Goal: Task Accomplishment & Management: Use online tool/utility

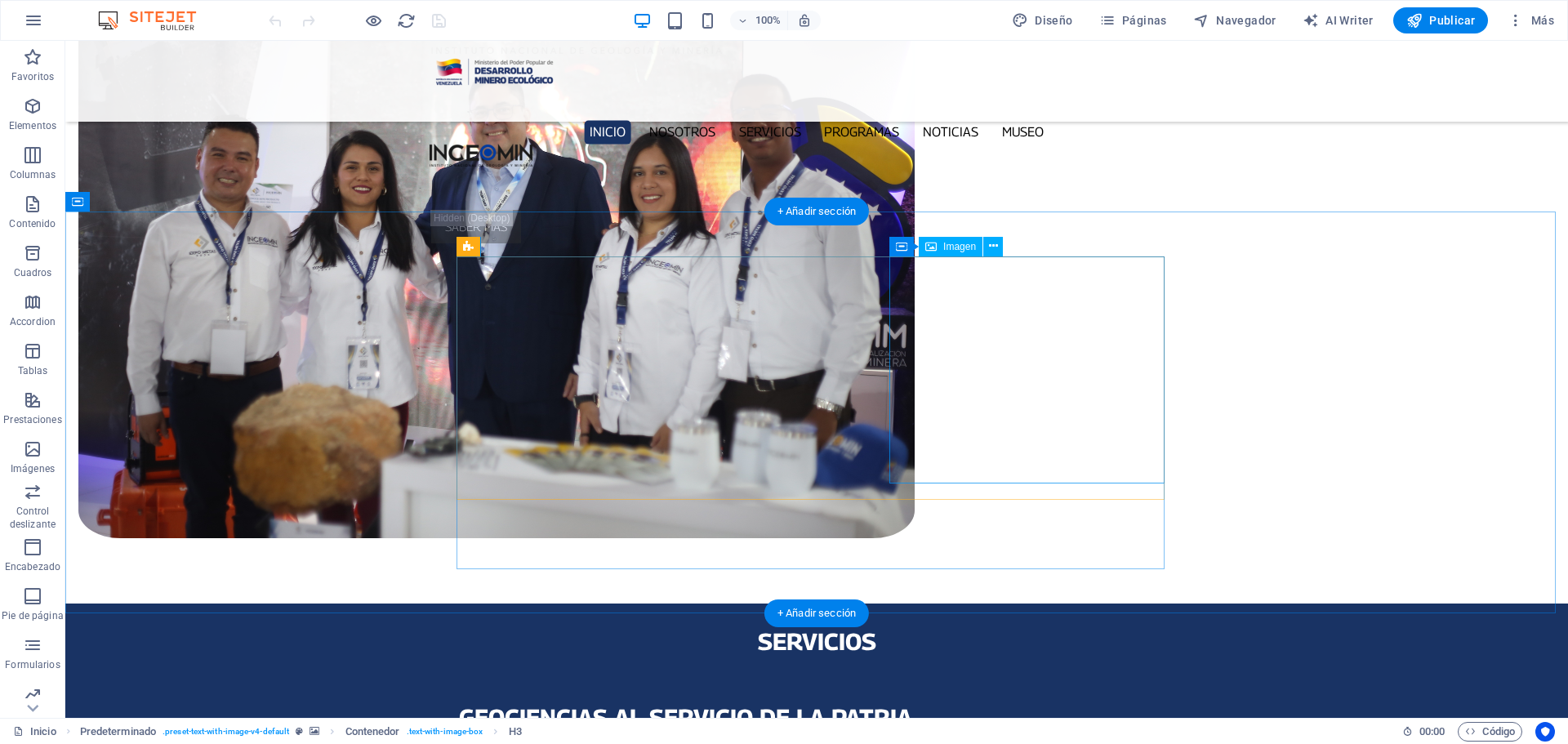
scroll to position [1581, 0]
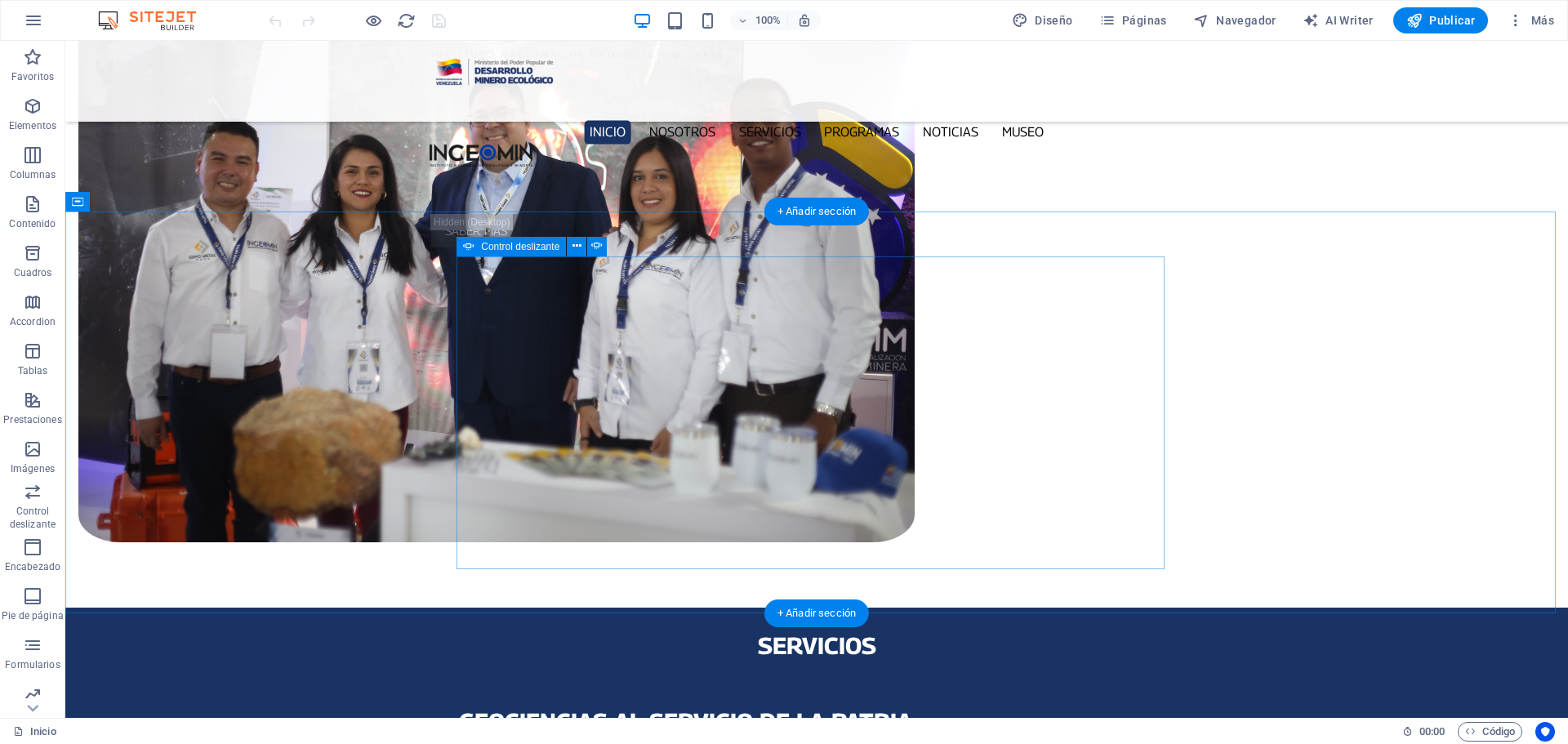
select select "px"
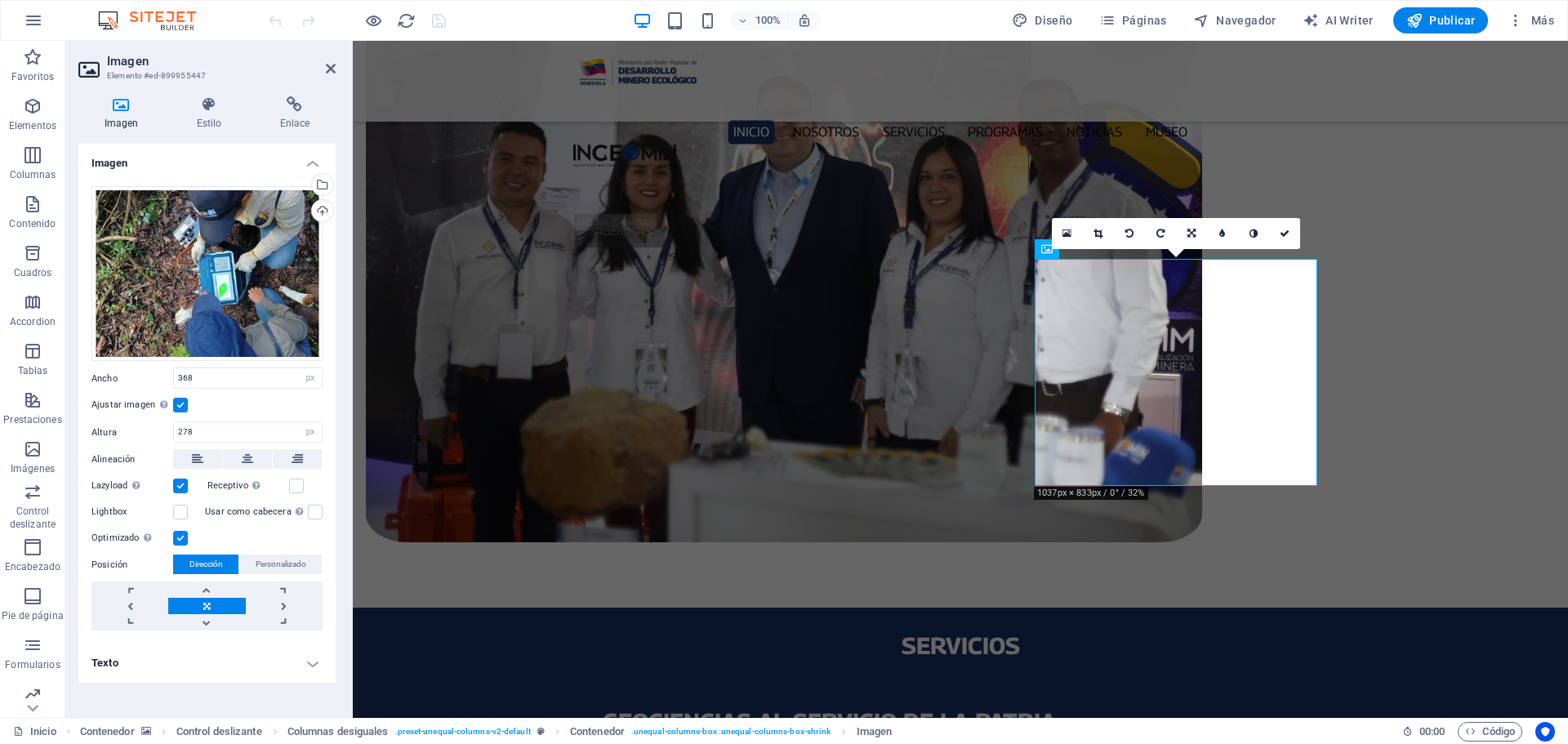
scroll to position [1569, 0]
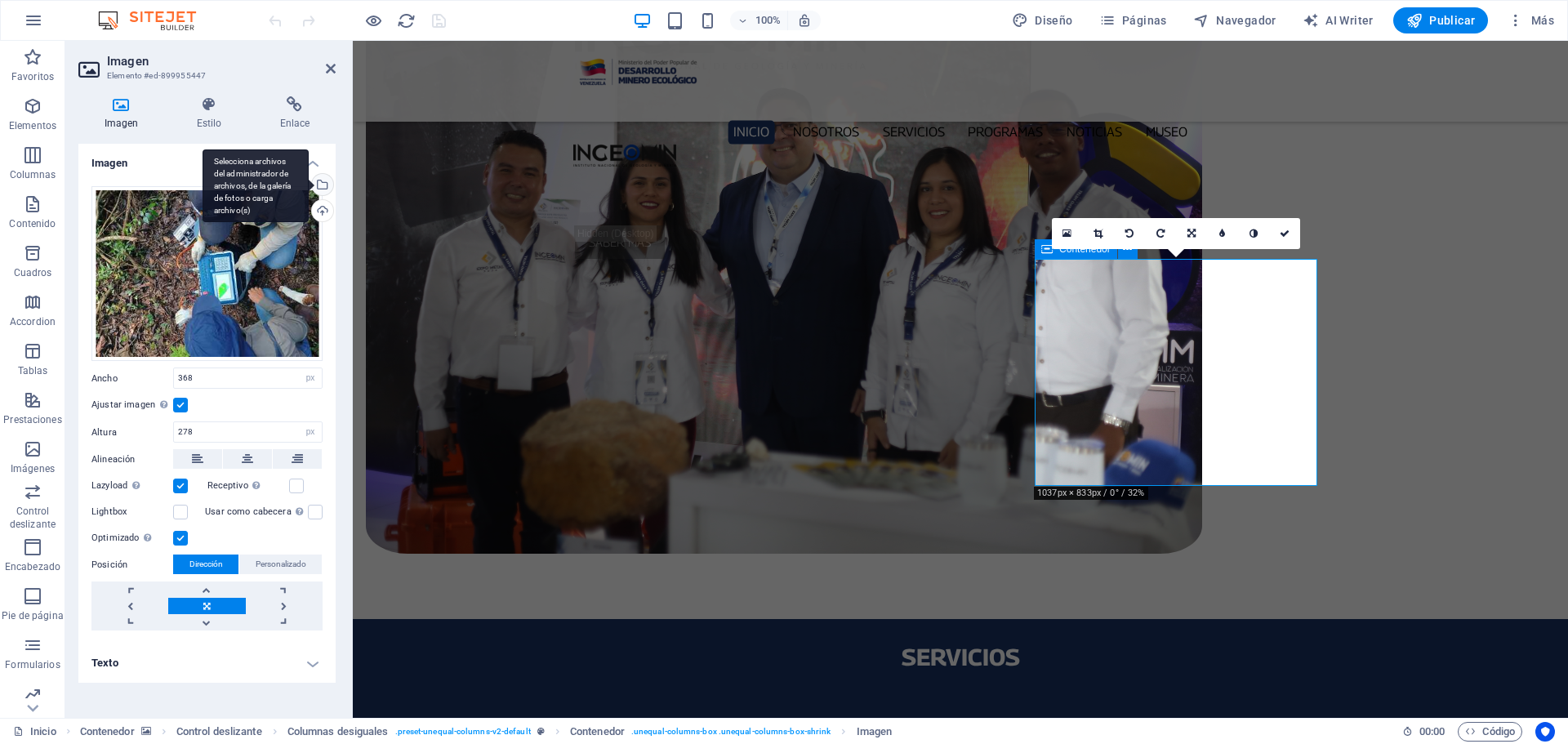
click at [309, 189] on div "Selecciona archivos del administrador de archivos, de la galería de fotos o car…" at bounding box center [255, 186] width 106 height 74
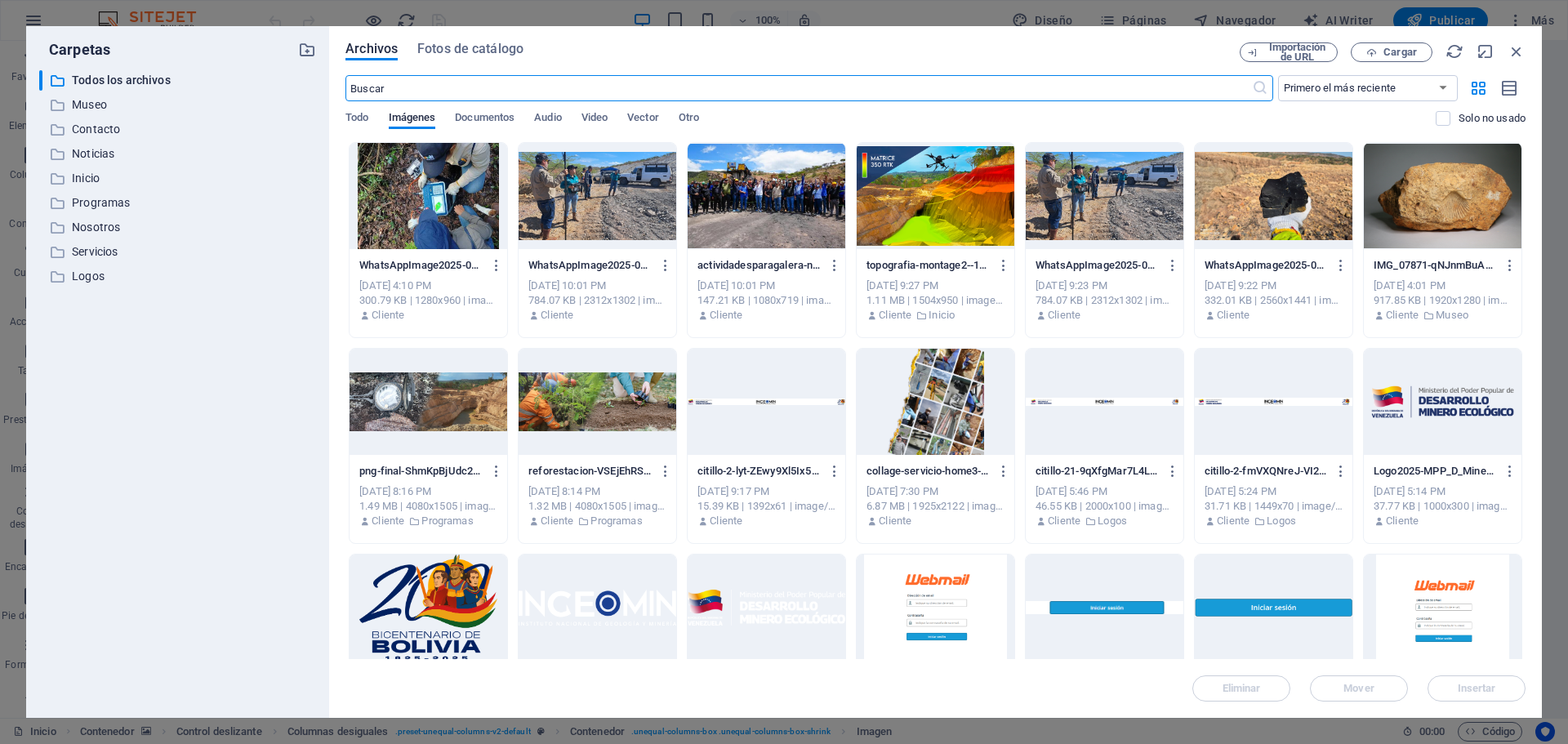
scroll to position [1593, 0]
click at [1404, 48] on span "Cargar" at bounding box center [1400, 53] width 34 height 10
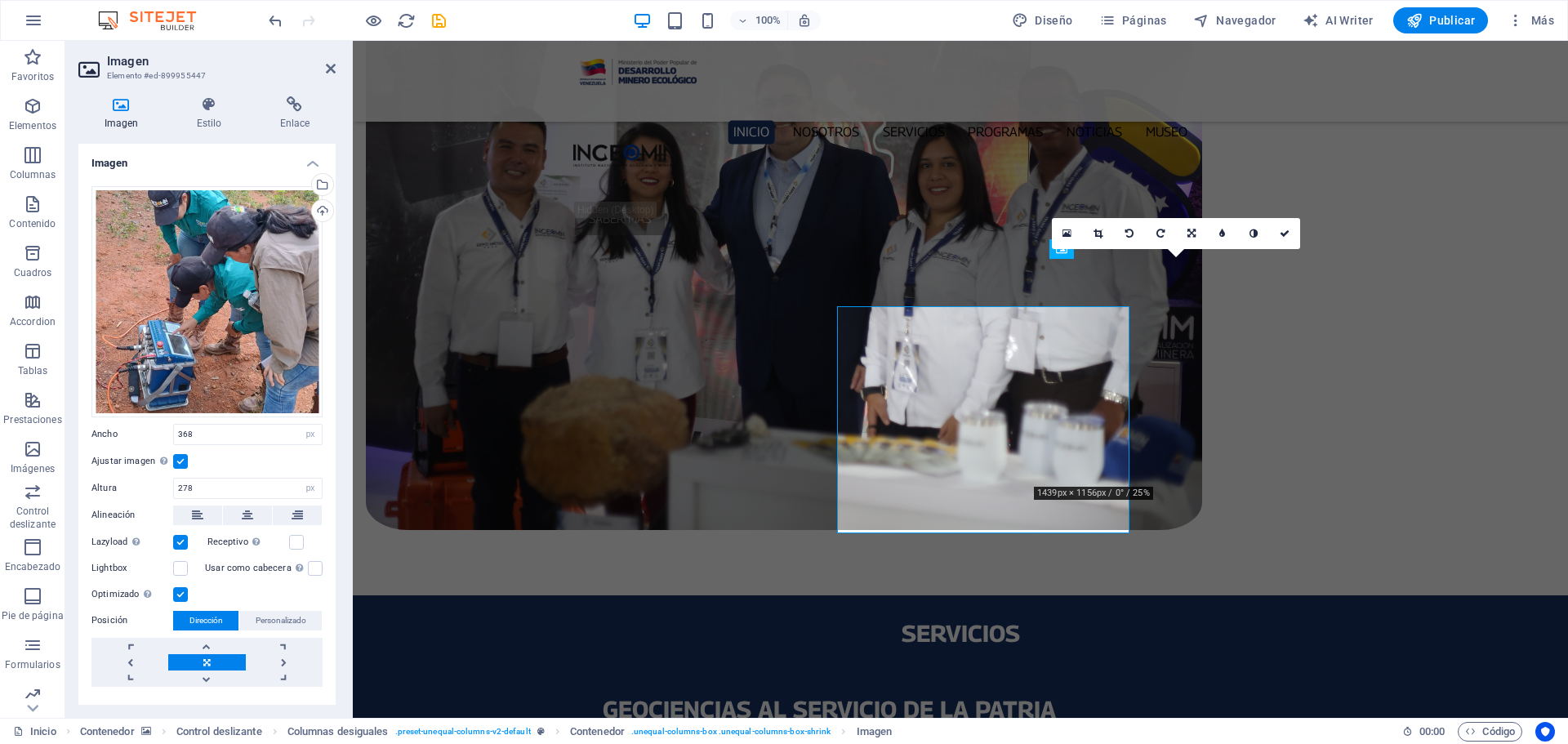
scroll to position [1569, 0]
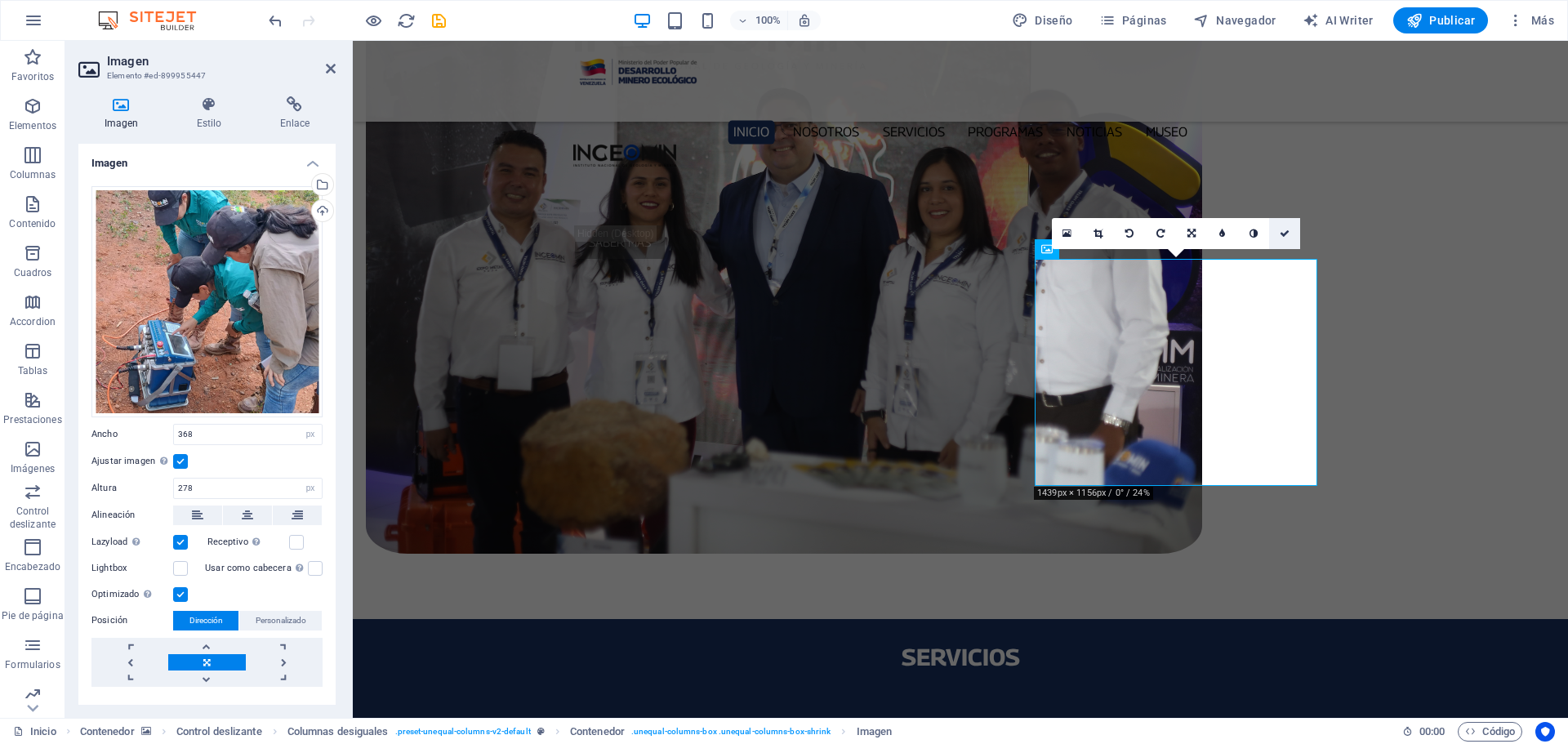
click at [1286, 233] on icon at bounding box center [1285, 234] width 10 height 10
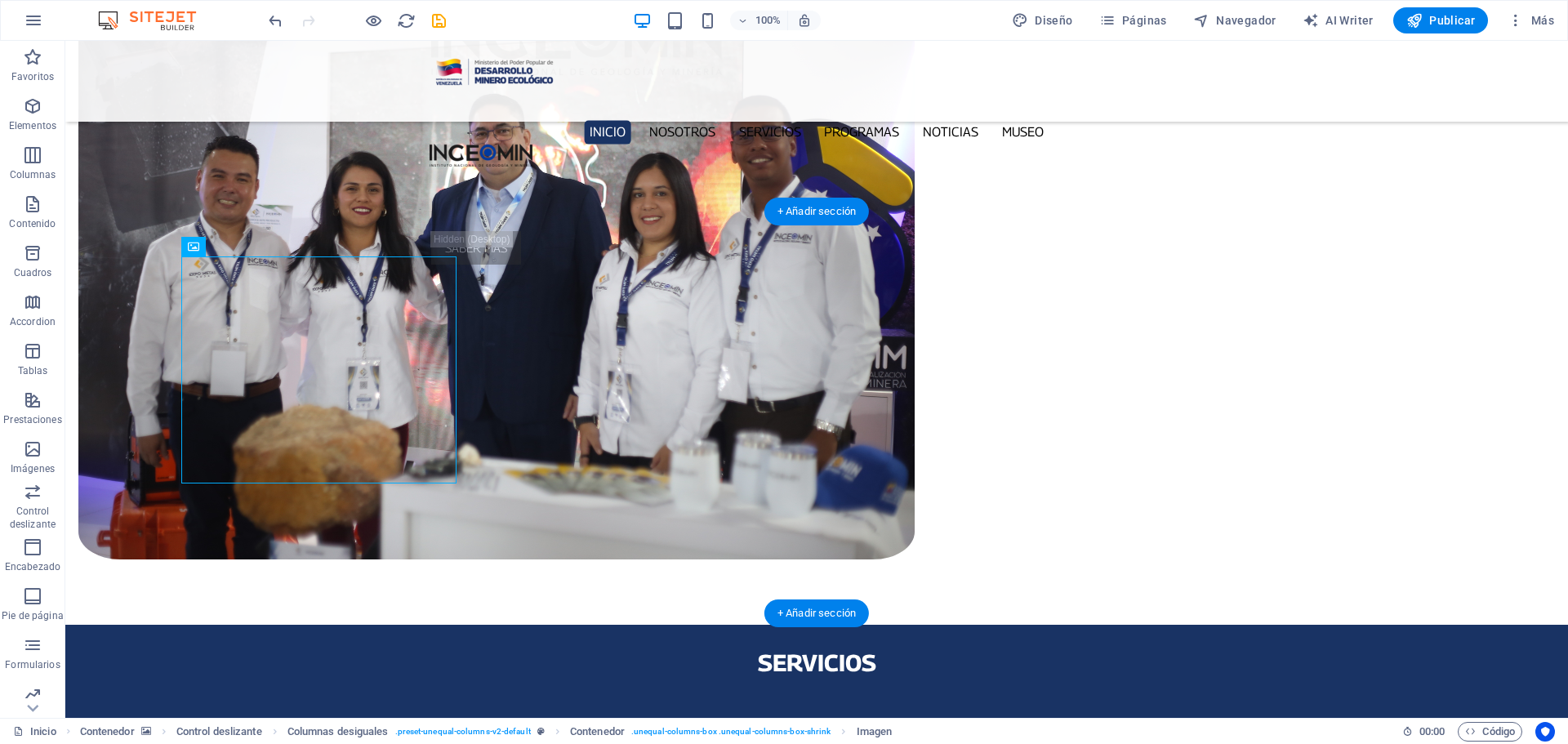
scroll to position [1581, 0]
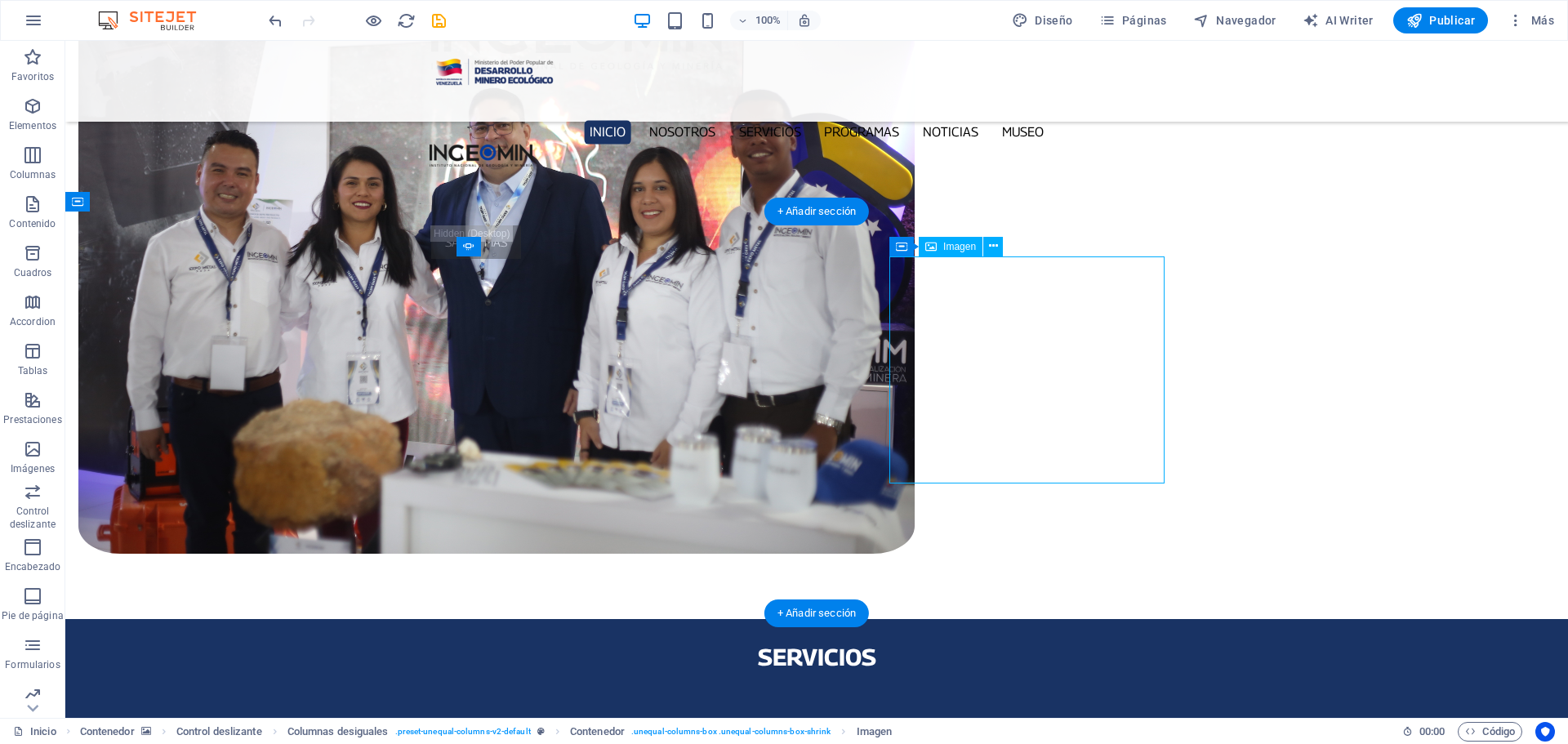
select select "px"
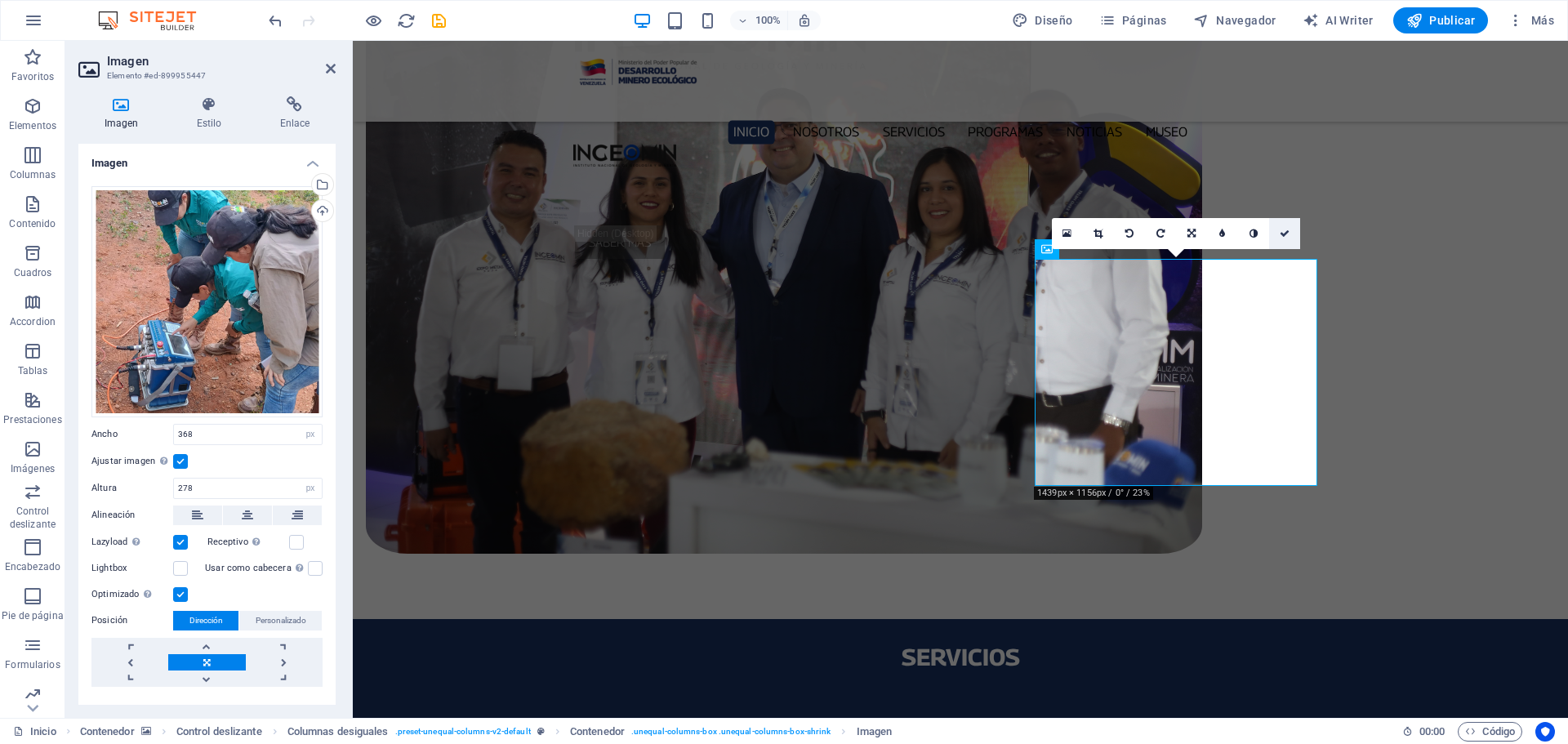
click at [1288, 235] on icon at bounding box center [1285, 234] width 10 height 10
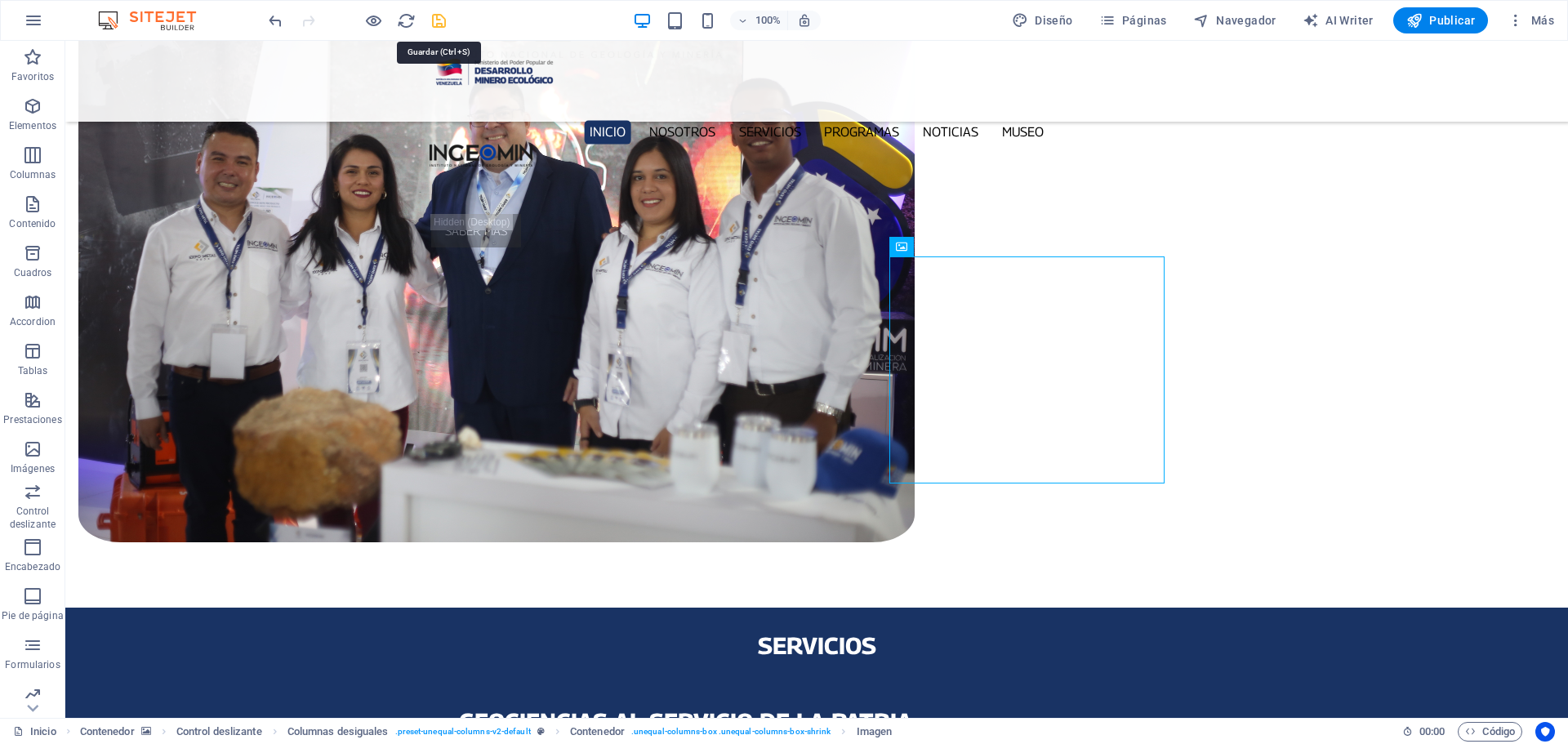
click at [440, 25] on icon "save" at bounding box center [438, 21] width 19 height 19
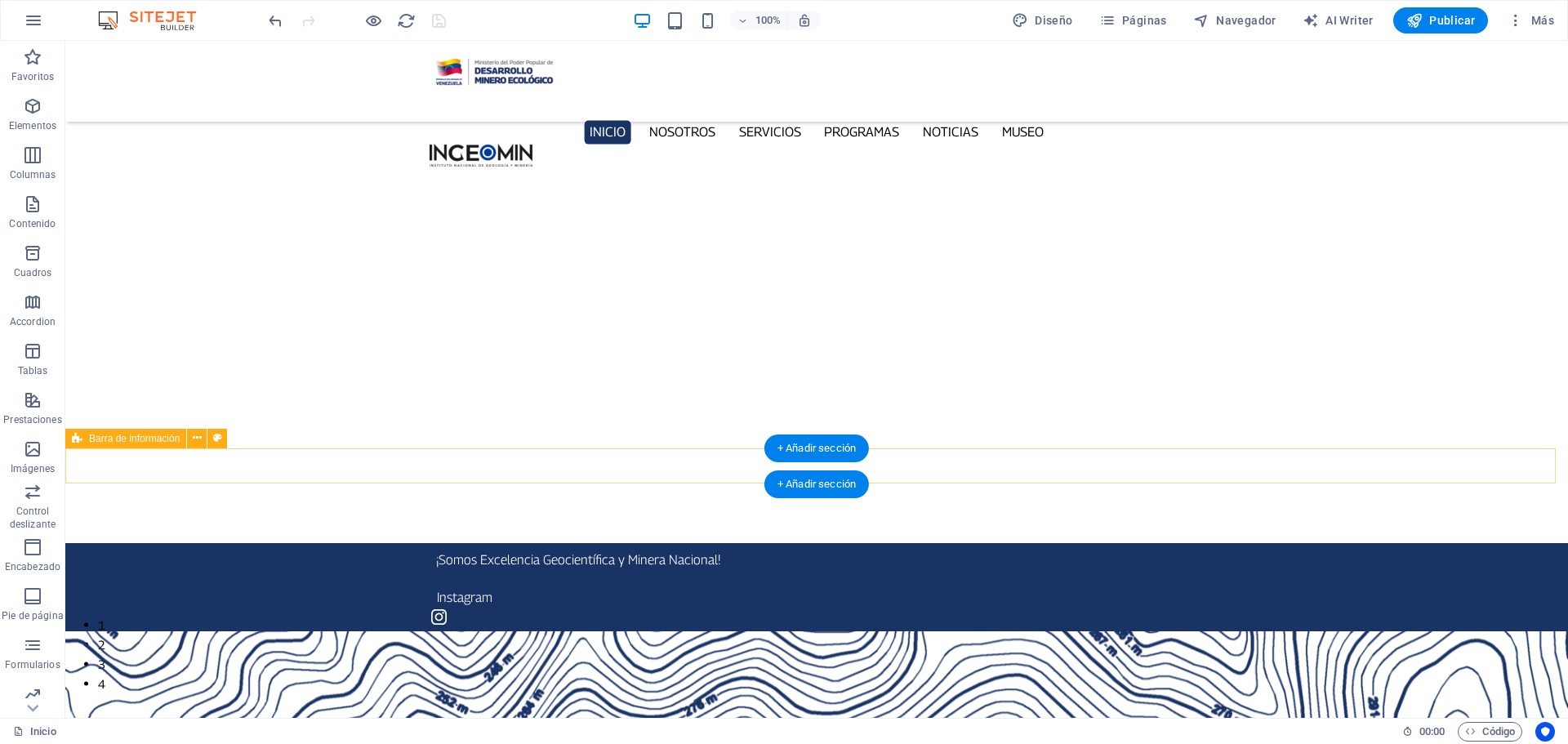
scroll to position [0, 0]
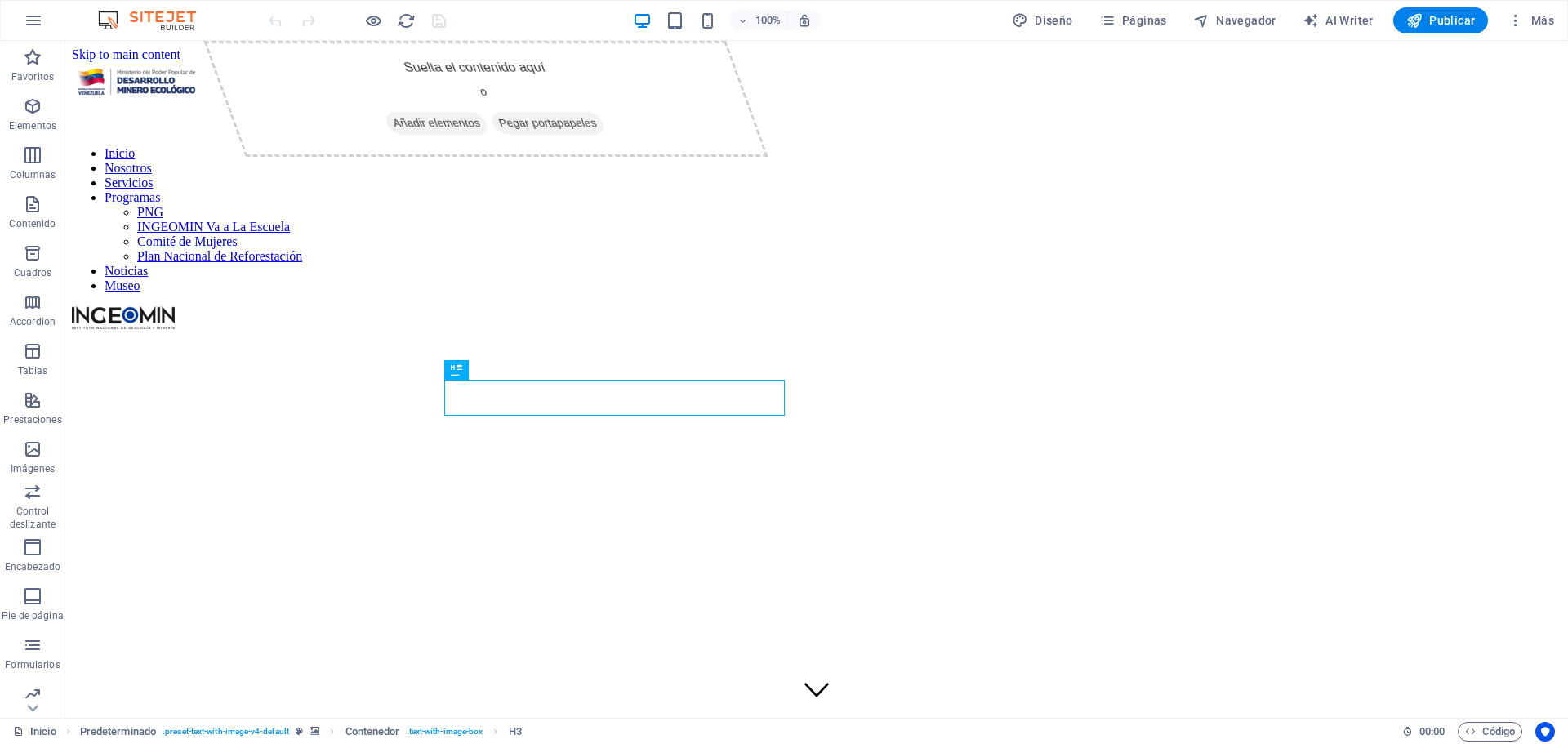
scroll to position [437, 0]
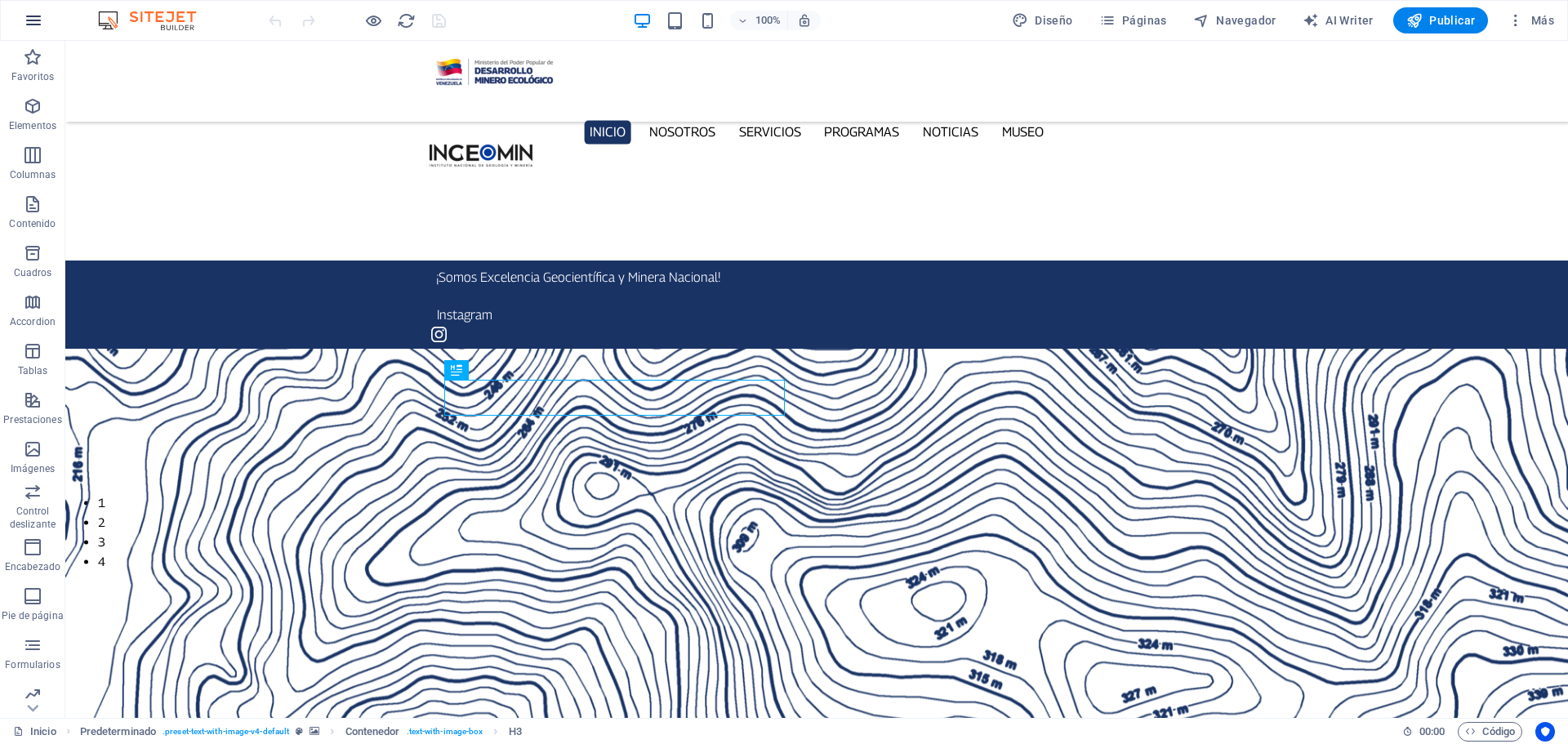
click at [0, 0] on icon "button" at bounding box center [0, 0] width 0 height 0
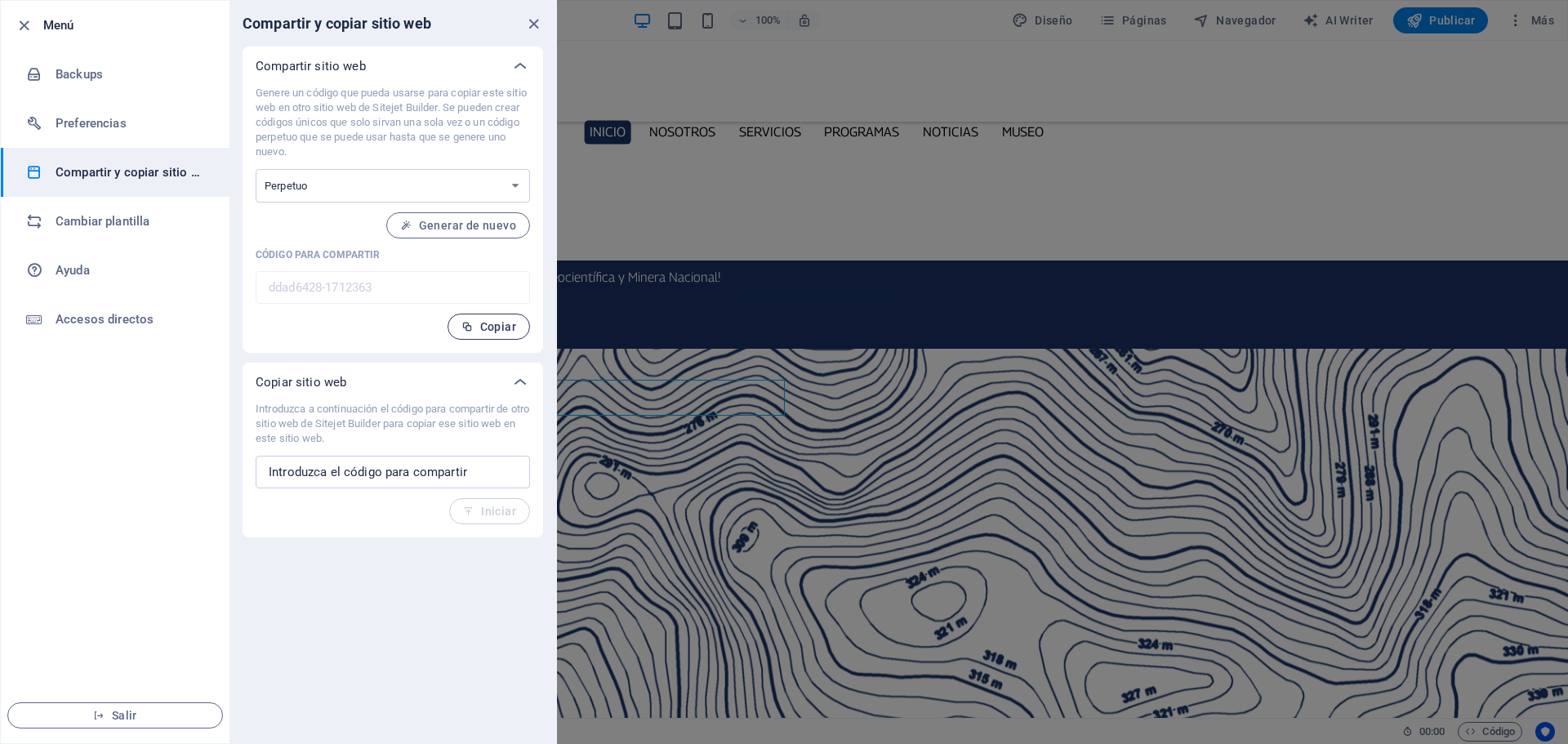
click at [534, 20] on icon "close" at bounding box center [534, 24] width 19 height 19
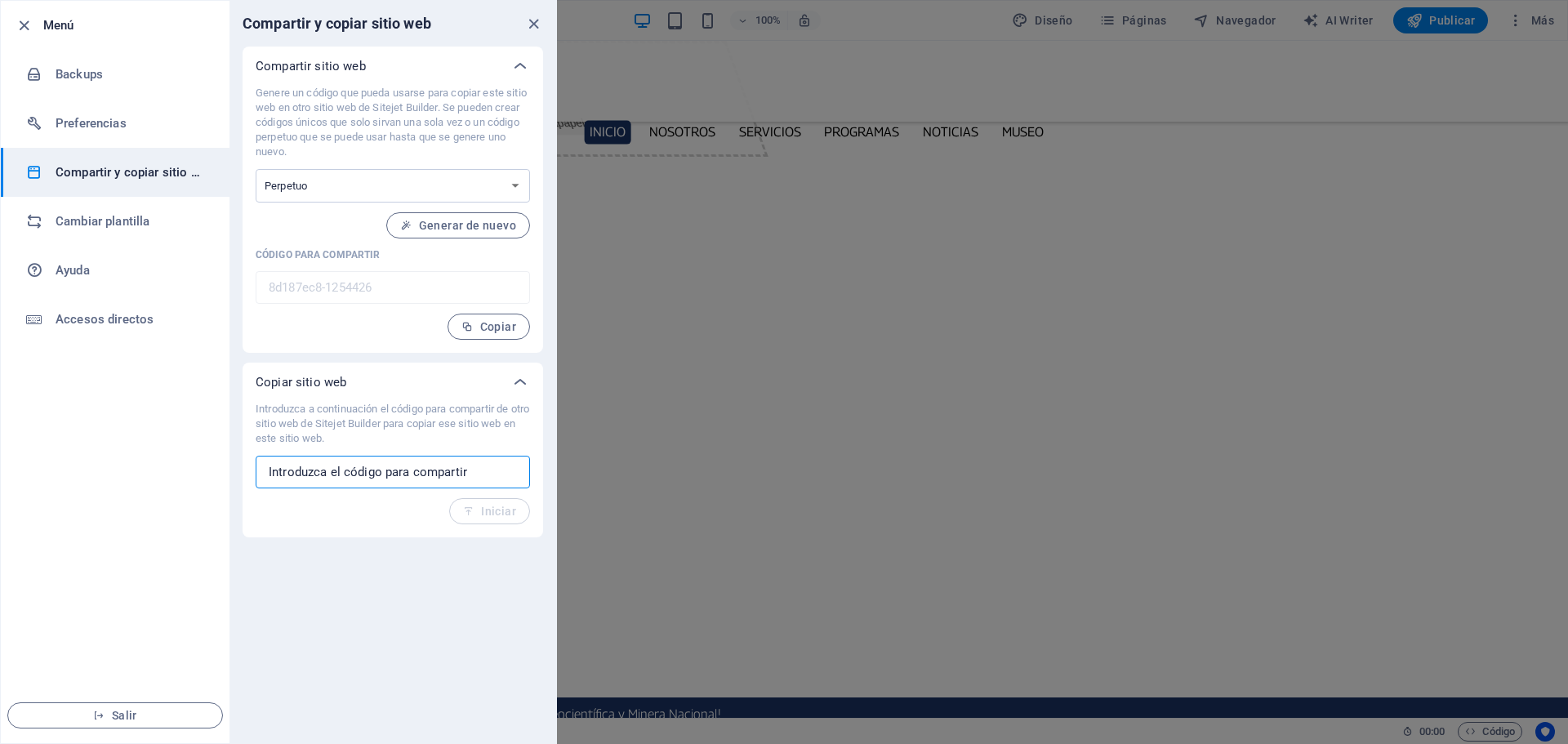
paste input "ddad6428-1712363"
type input "ddad6428-1712363"
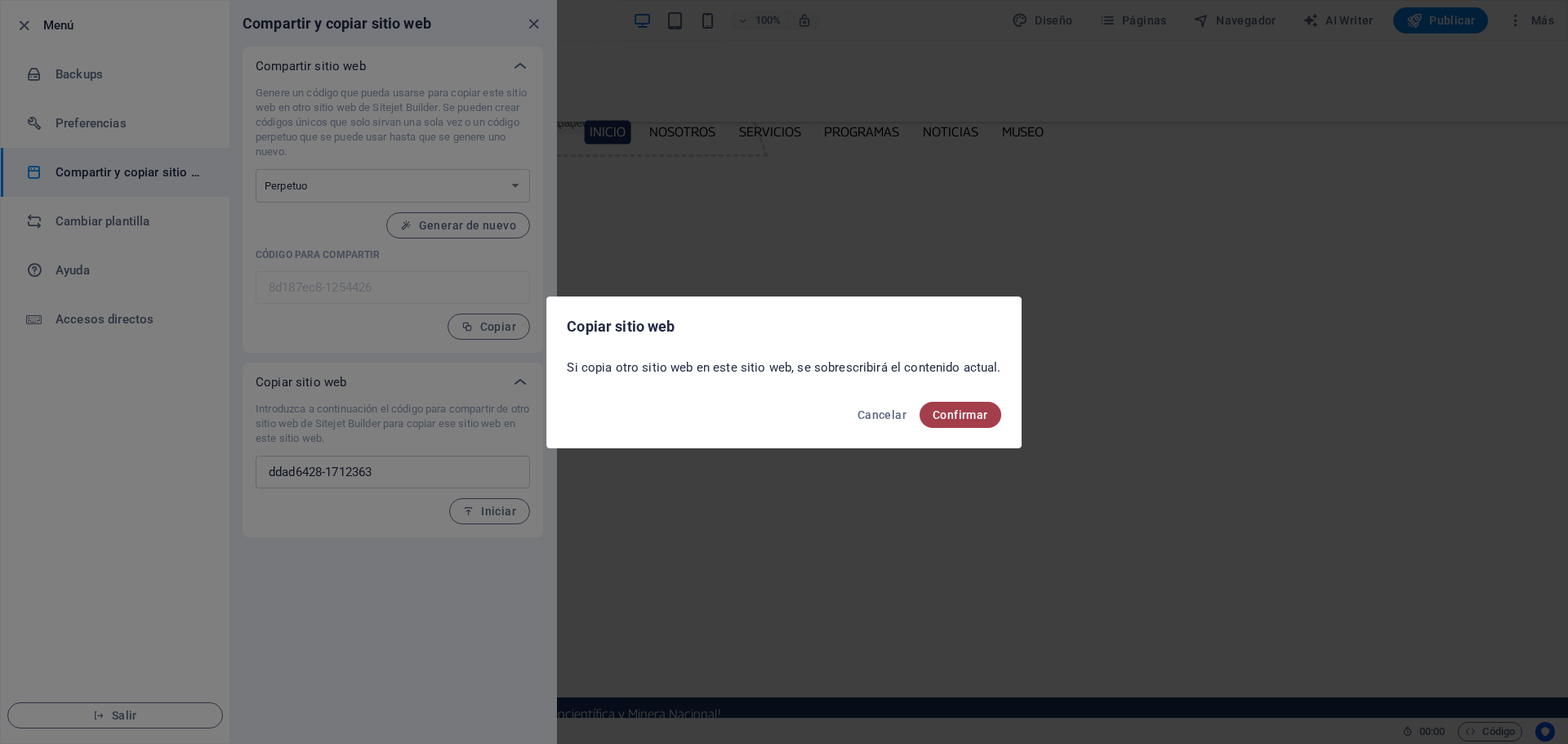
click at [0, 0] on span "Confirmar" at bounding box center [0, 0] width 0 height 0
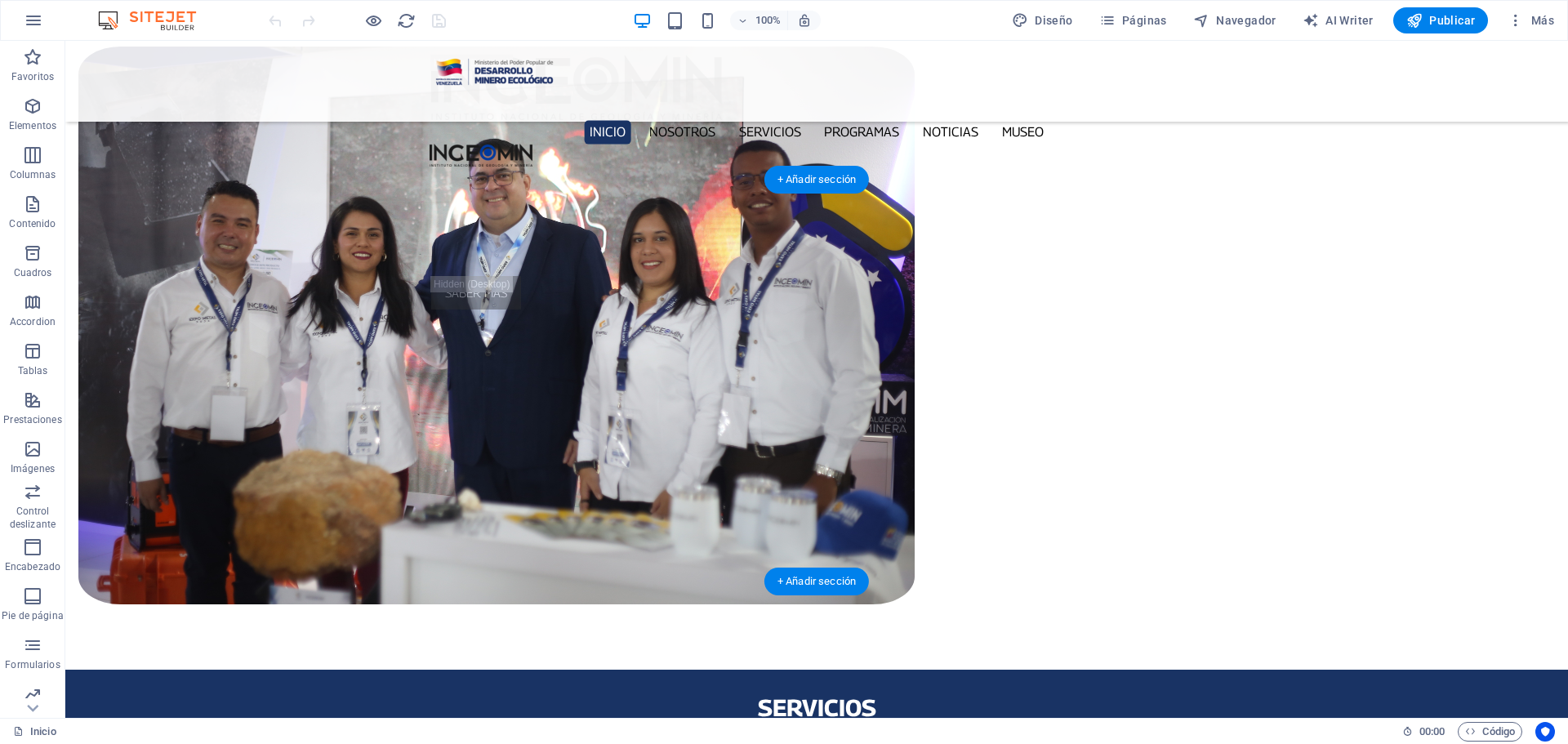
scroll to position [1471, 0]
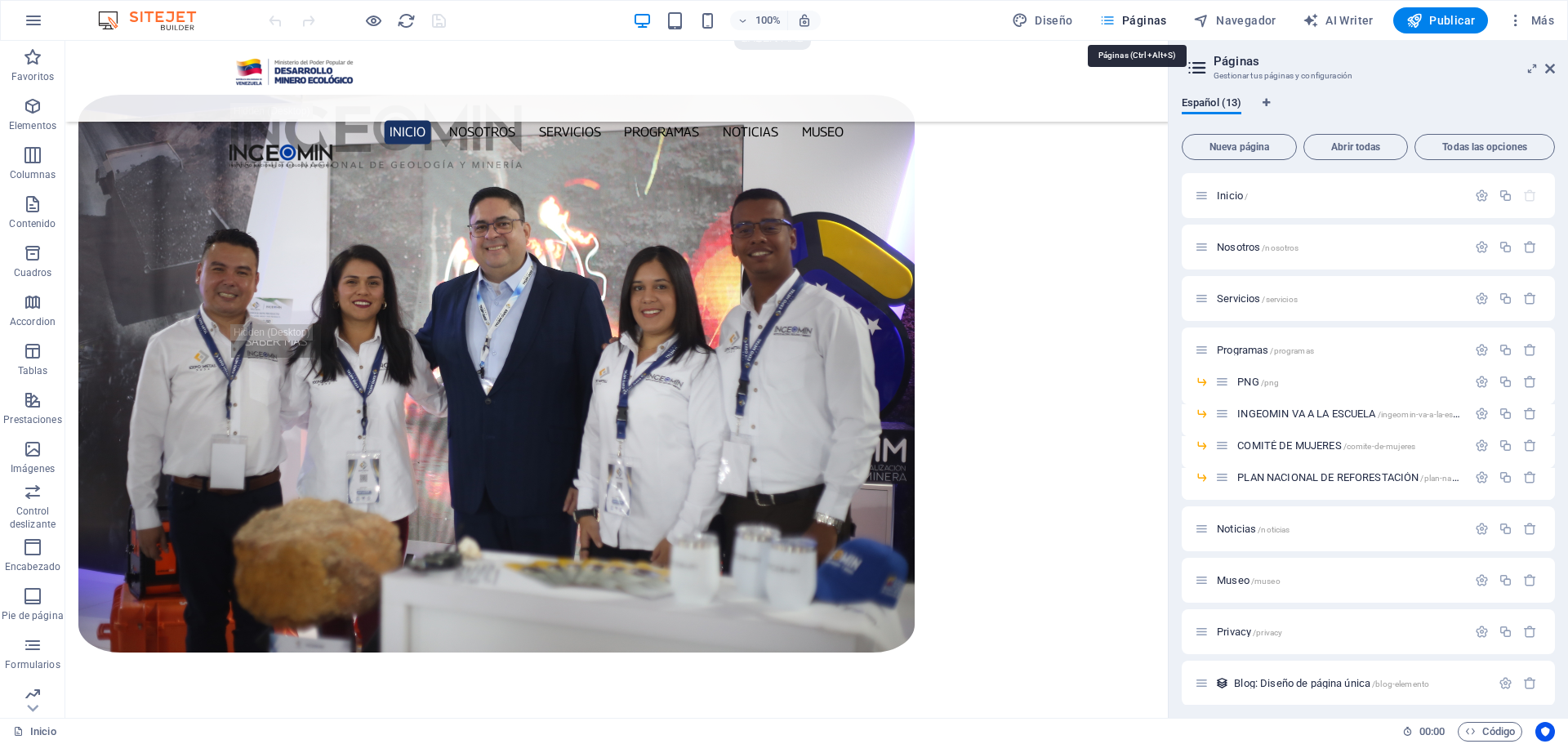
scroll to position [1458, 0]
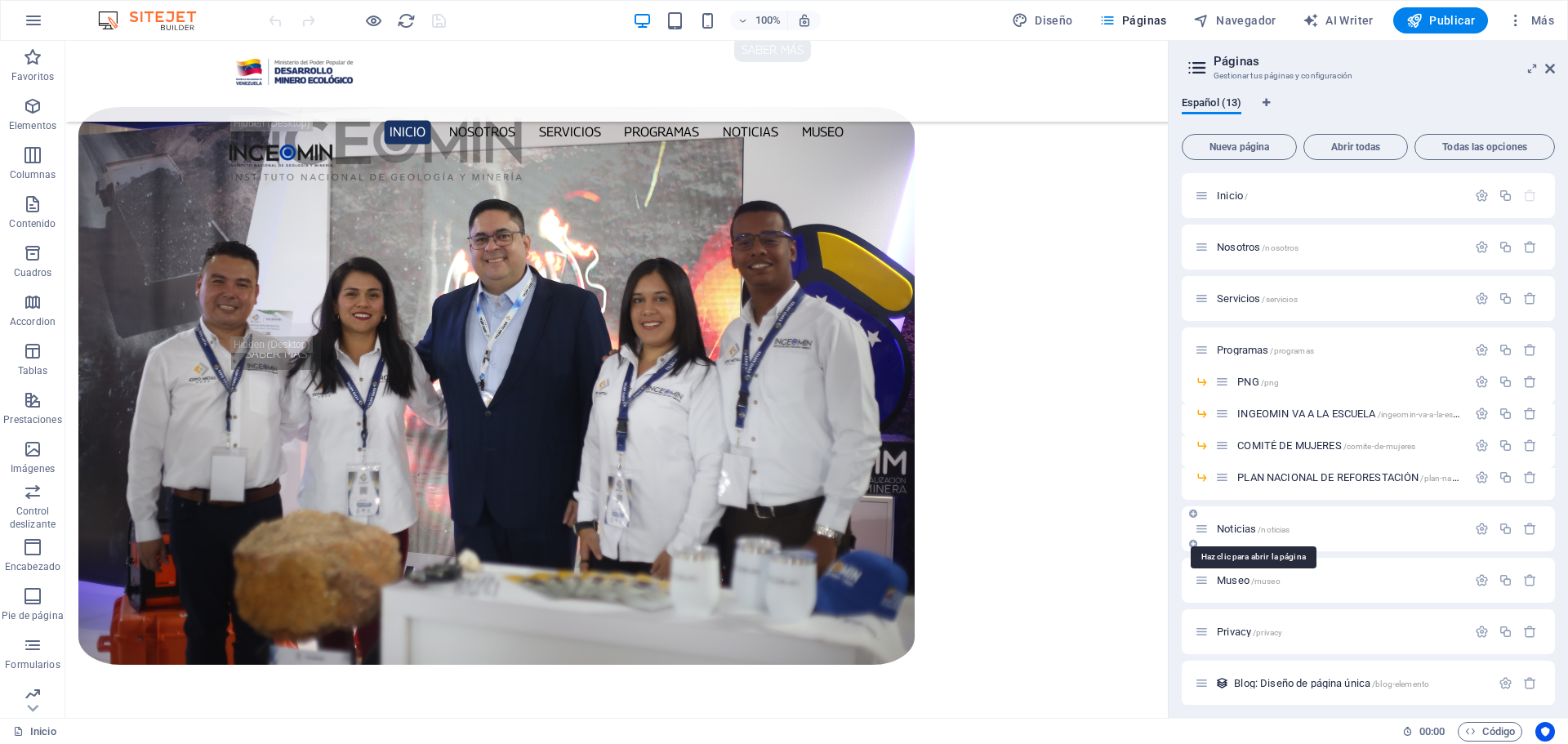
click at [1240, 533] on span "Noticias /noticias" at bounding box center [1254, 529] width 73 height 12
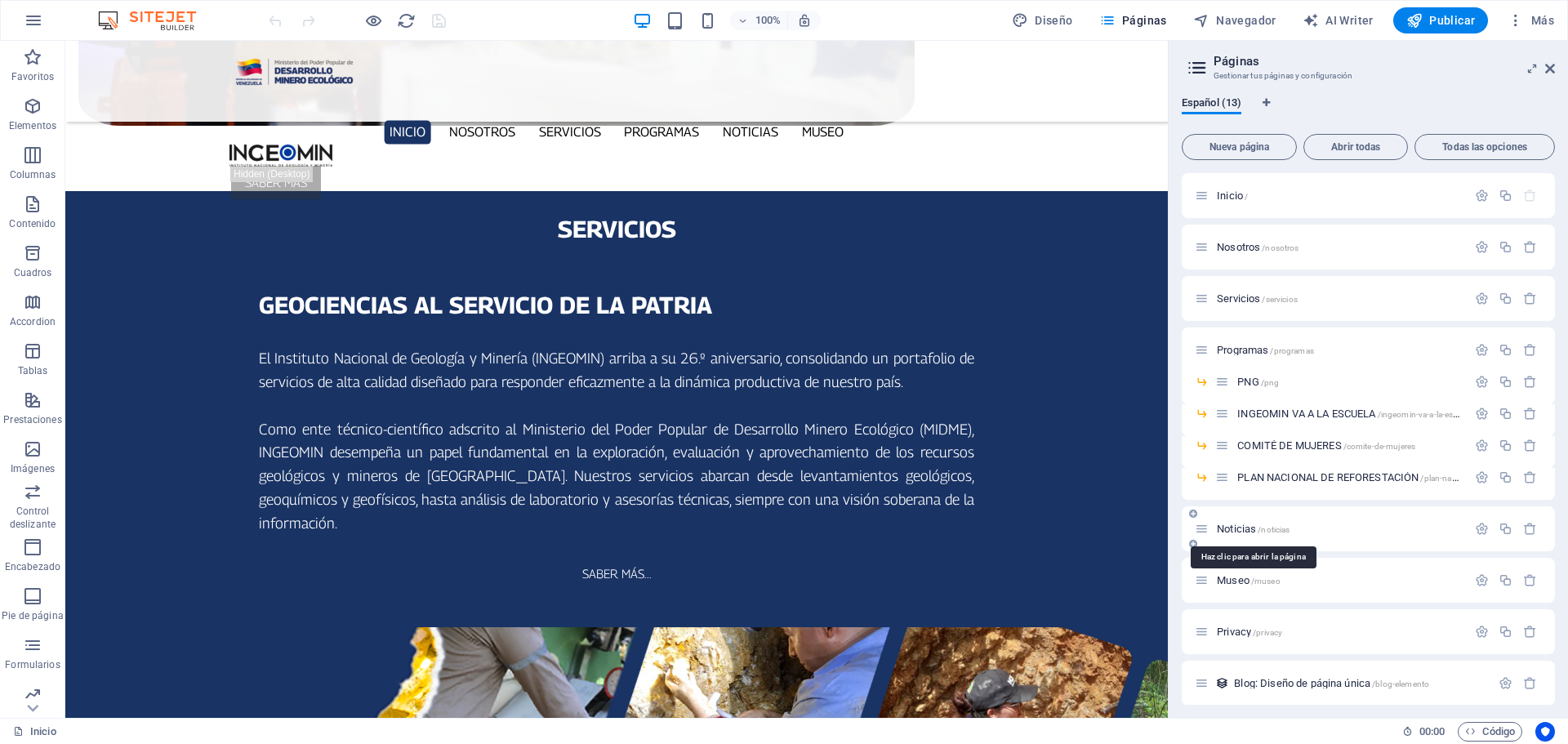
scroll to position [0, 0]
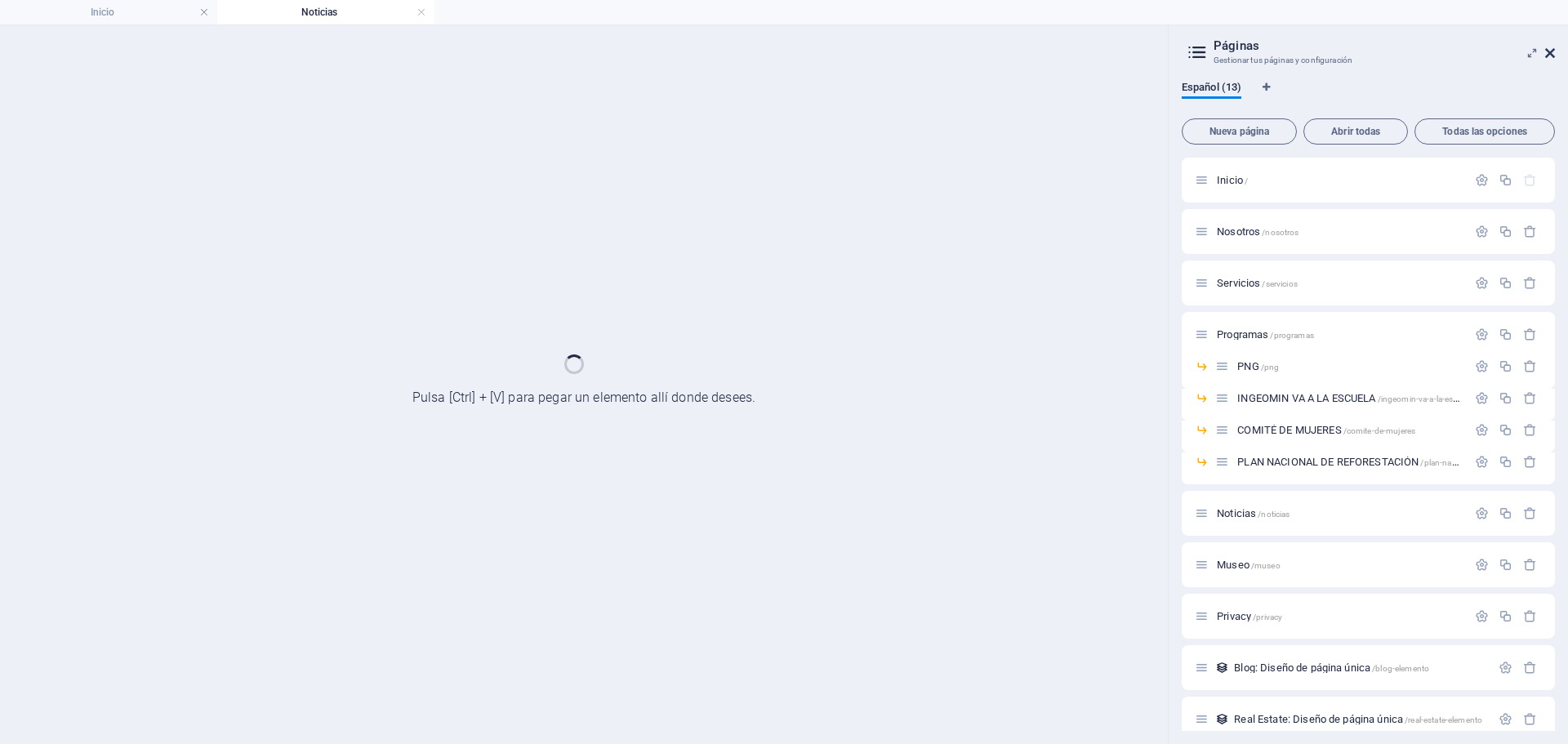
click at [1552, 51] on icon at bounding box center [1550, 53] width 10 height 13
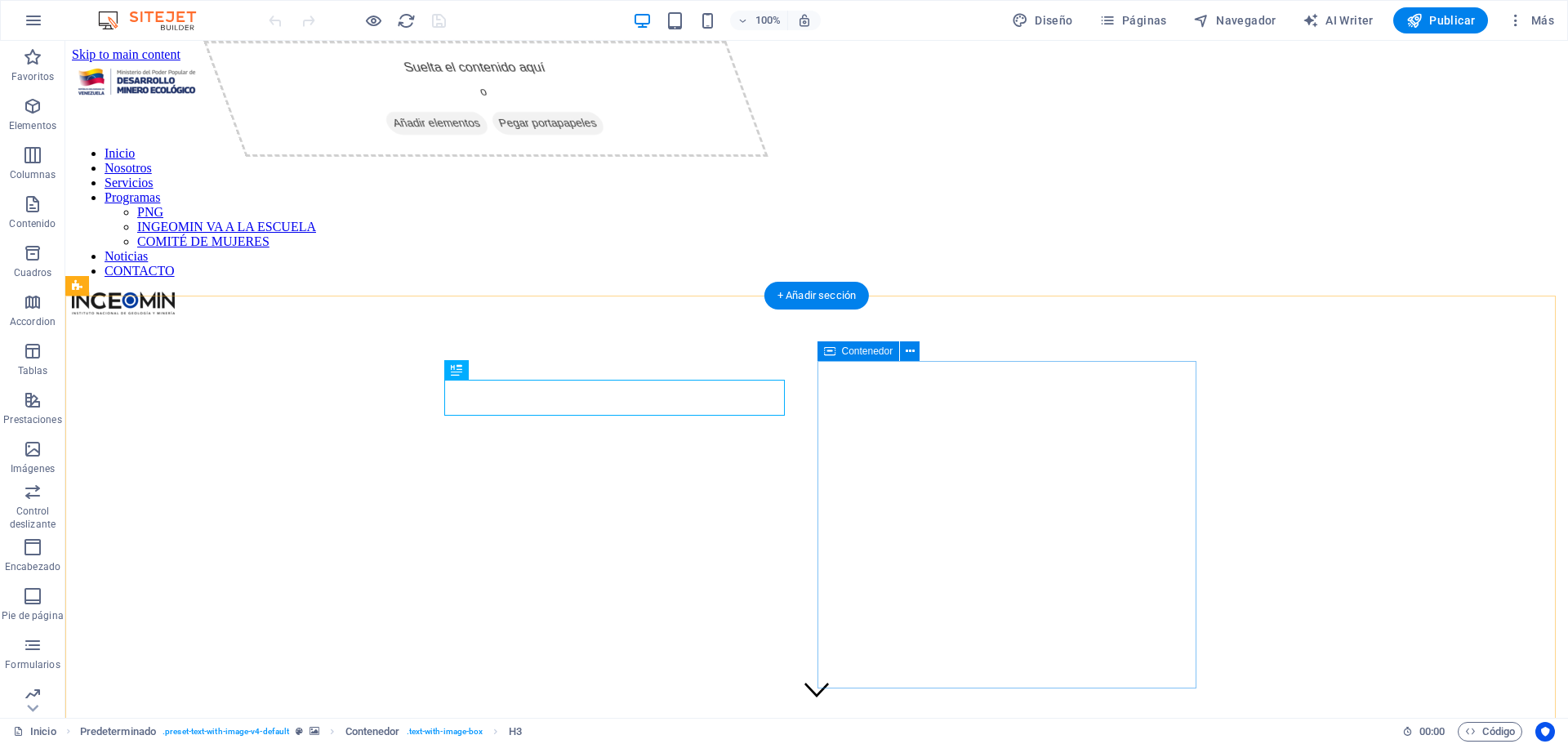
scroll to position [437, 0]
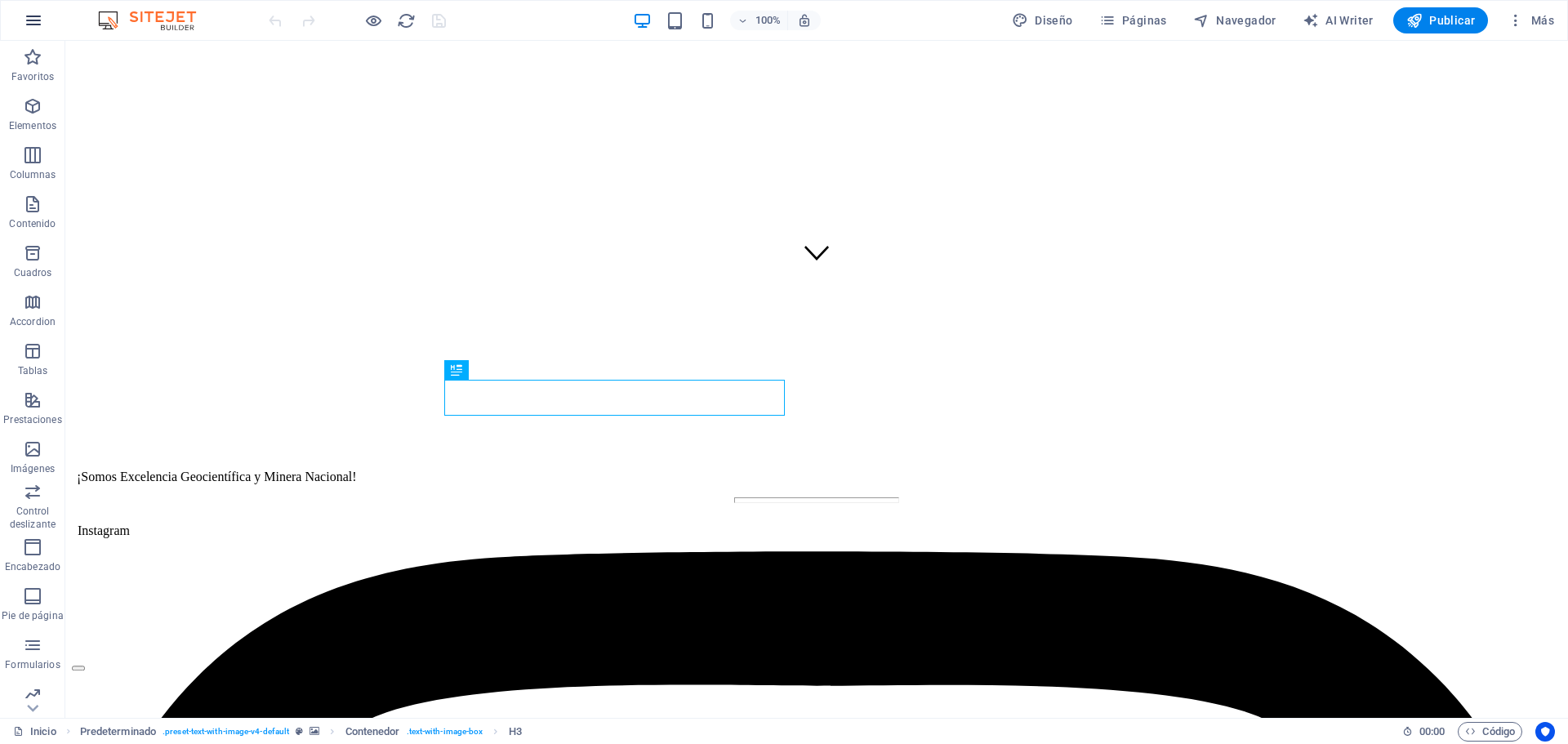
click at [38, 25] on icon "button" at bounding box center [34, 21] width 20 height 20
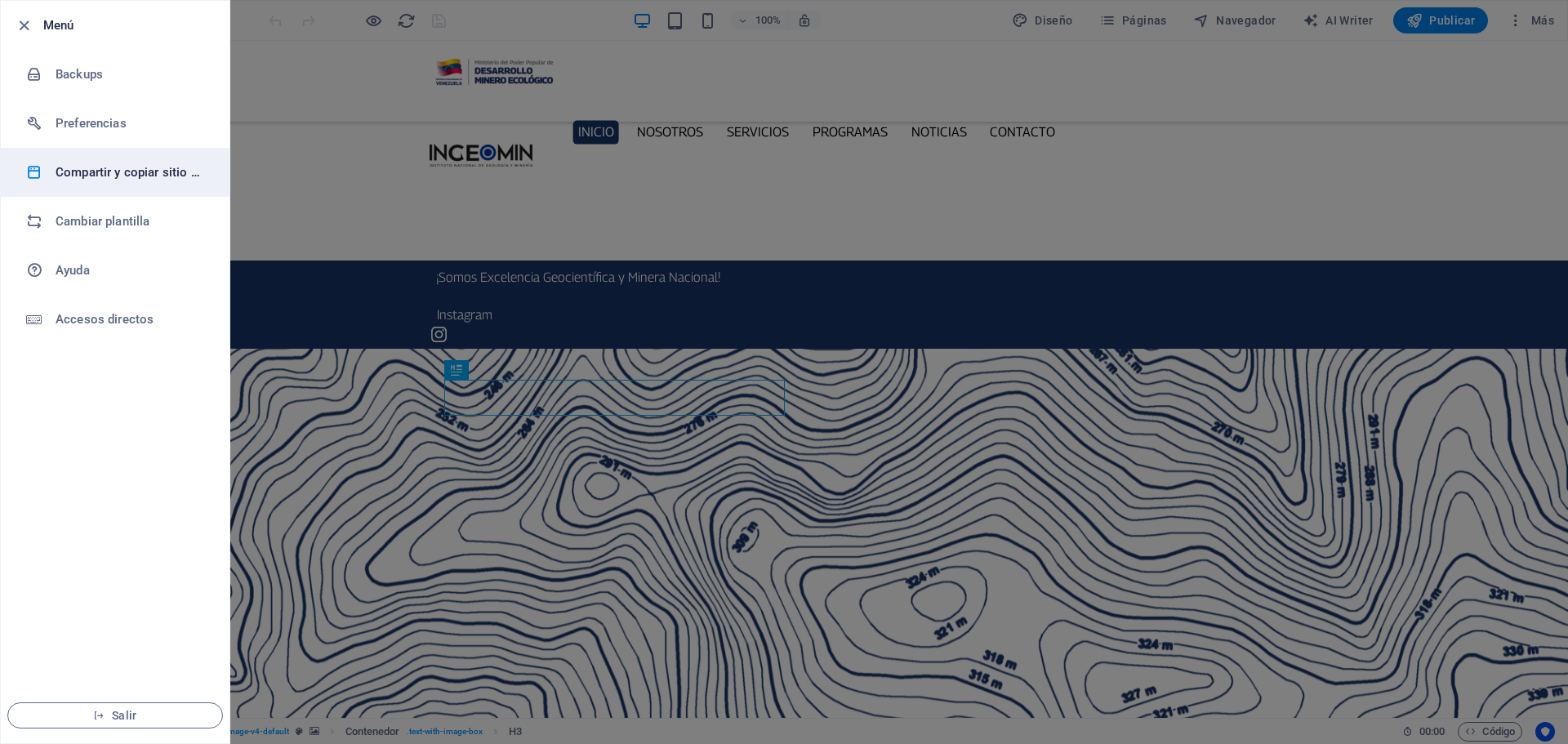
click at [130, 167] on h6 "Compartir y copiar sitio web" at bounding box center [131, 172] width 151 height 20
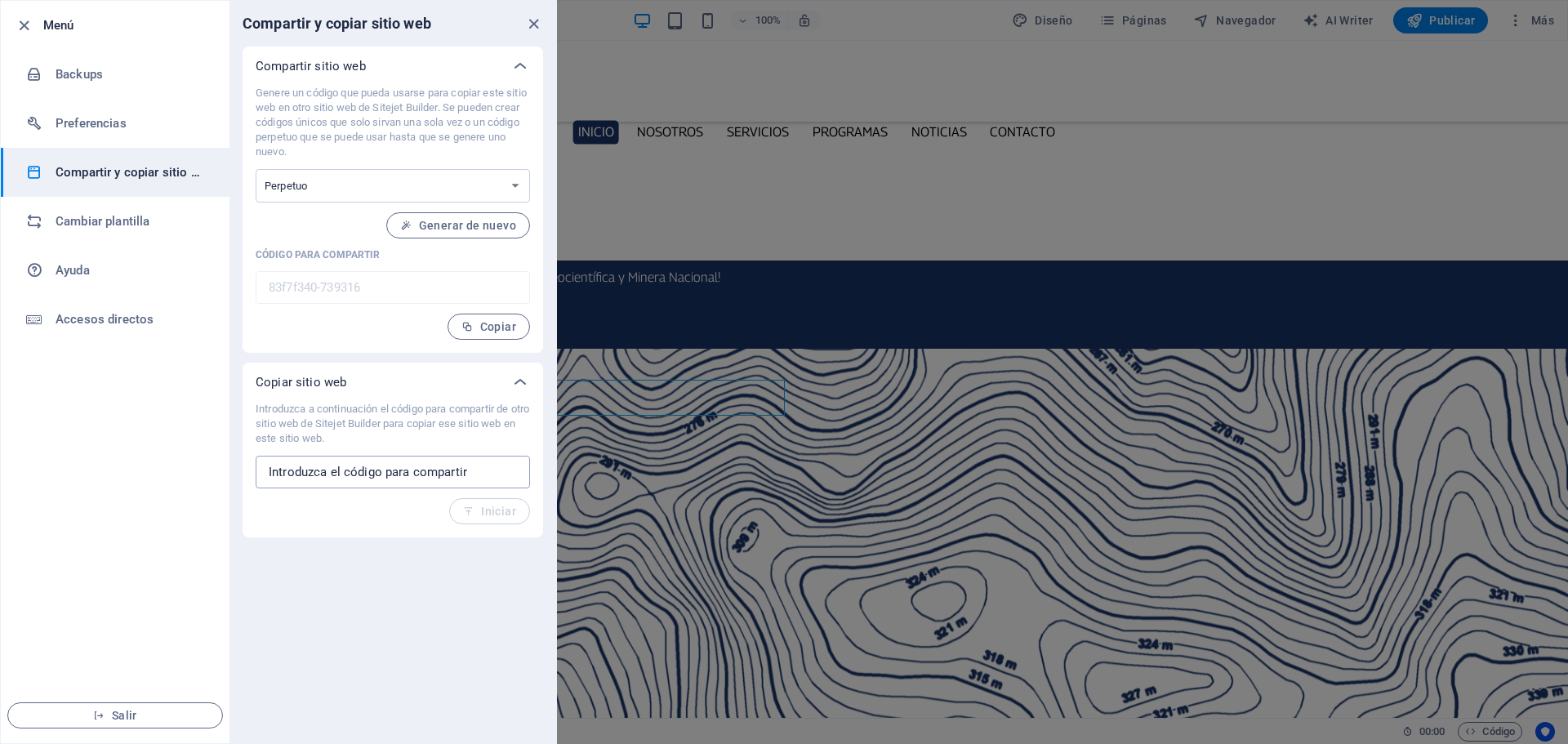
paste input "ddad6428-1712363"
type input "ddad6428-1712363"
click at [505, 513] on span "Iniciar" at bounding box center [489, 512] width 53 height 13
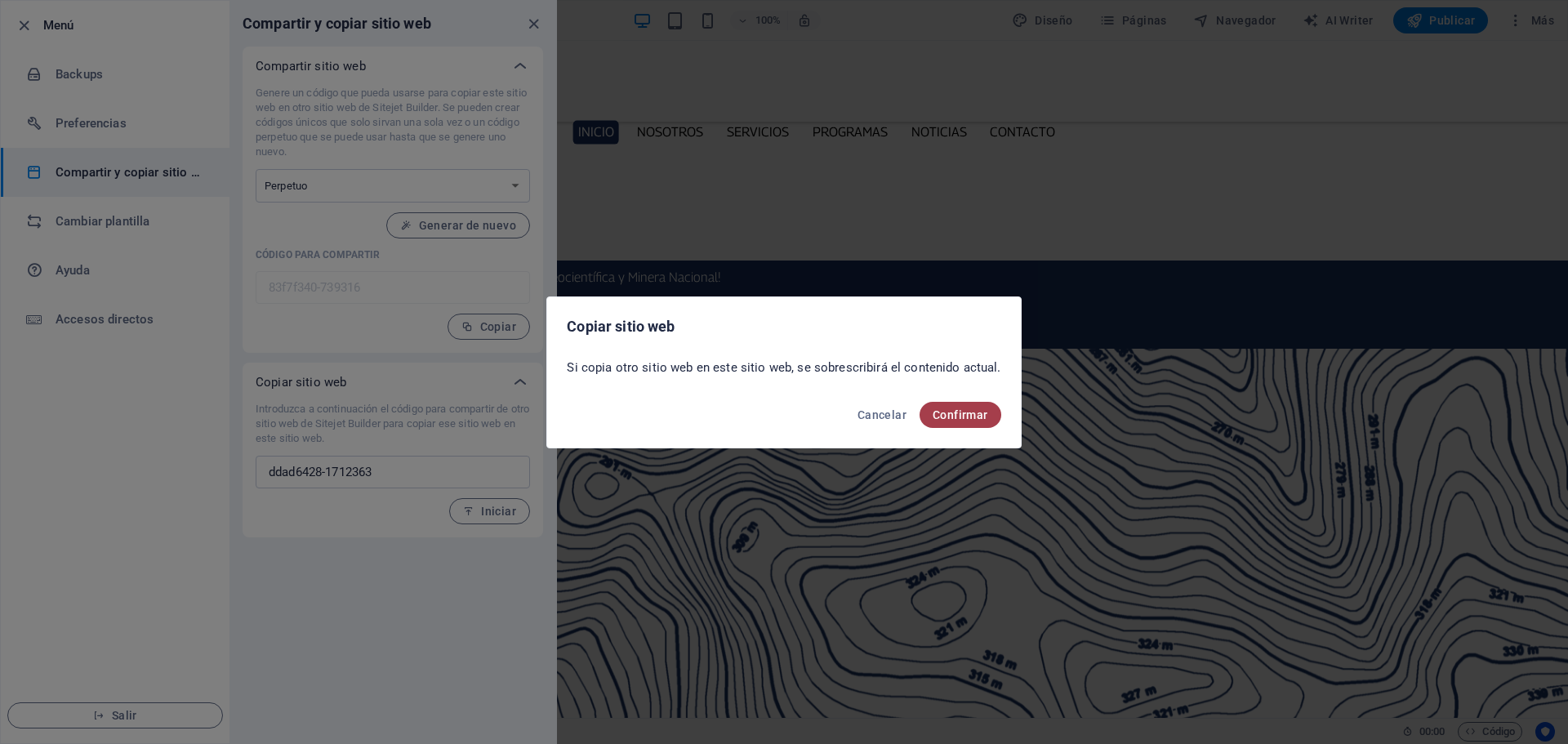
click at [0, 0] on span "Confirmar" at bounding box center [0, 0] width 0 height 0
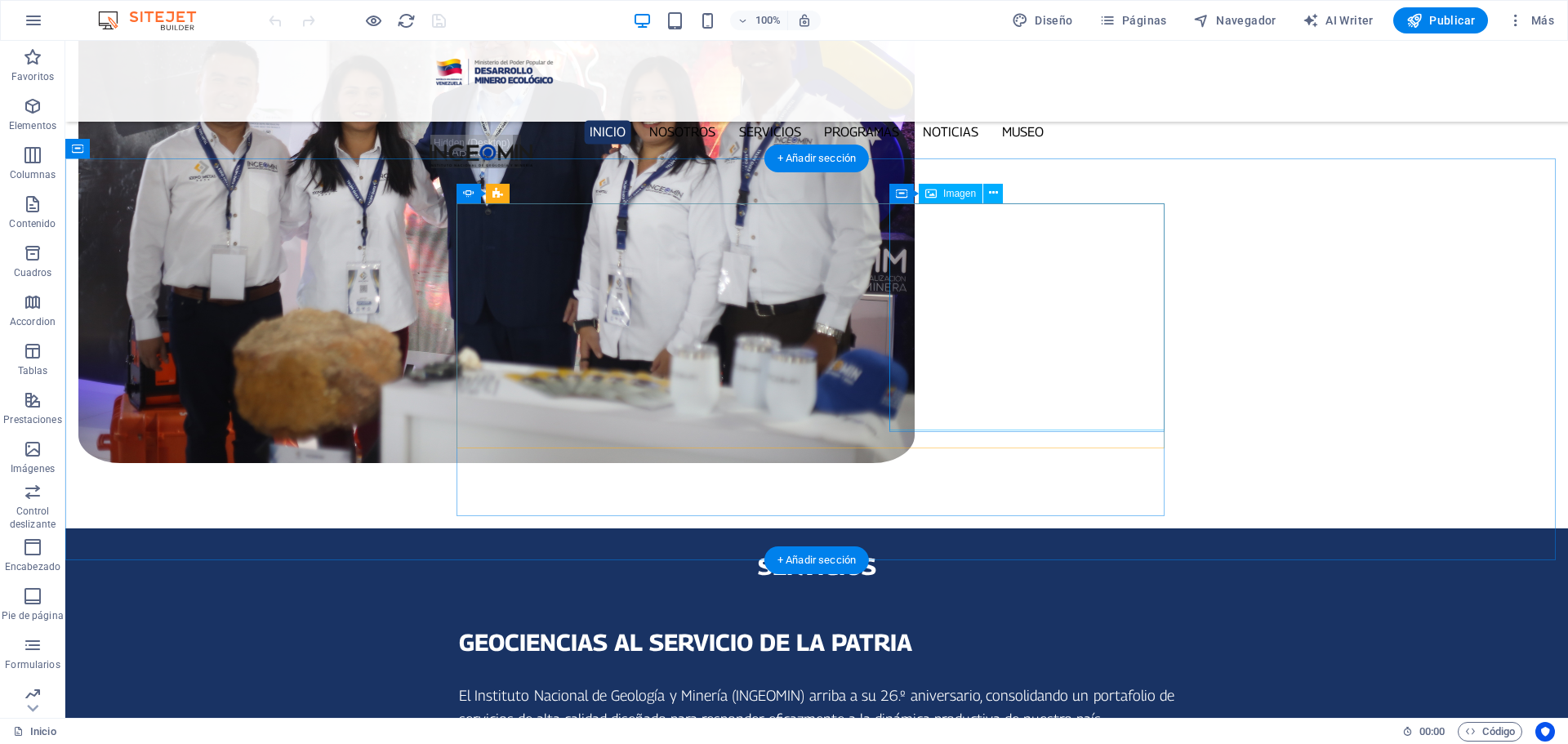
scroll to position [1634, 0]
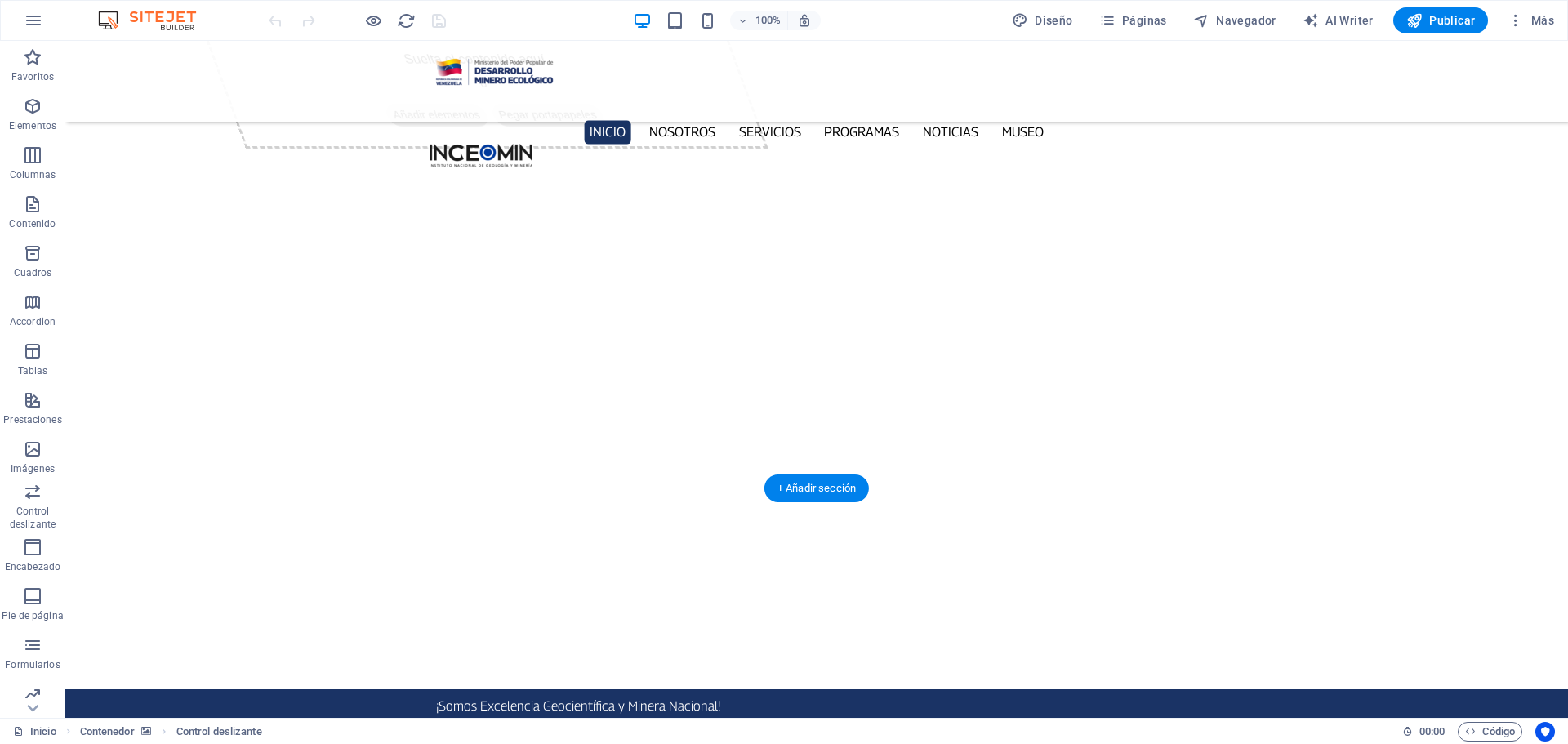
scroll to position [0, 0]
